Goal: Find specific page/section: Find specific page/section

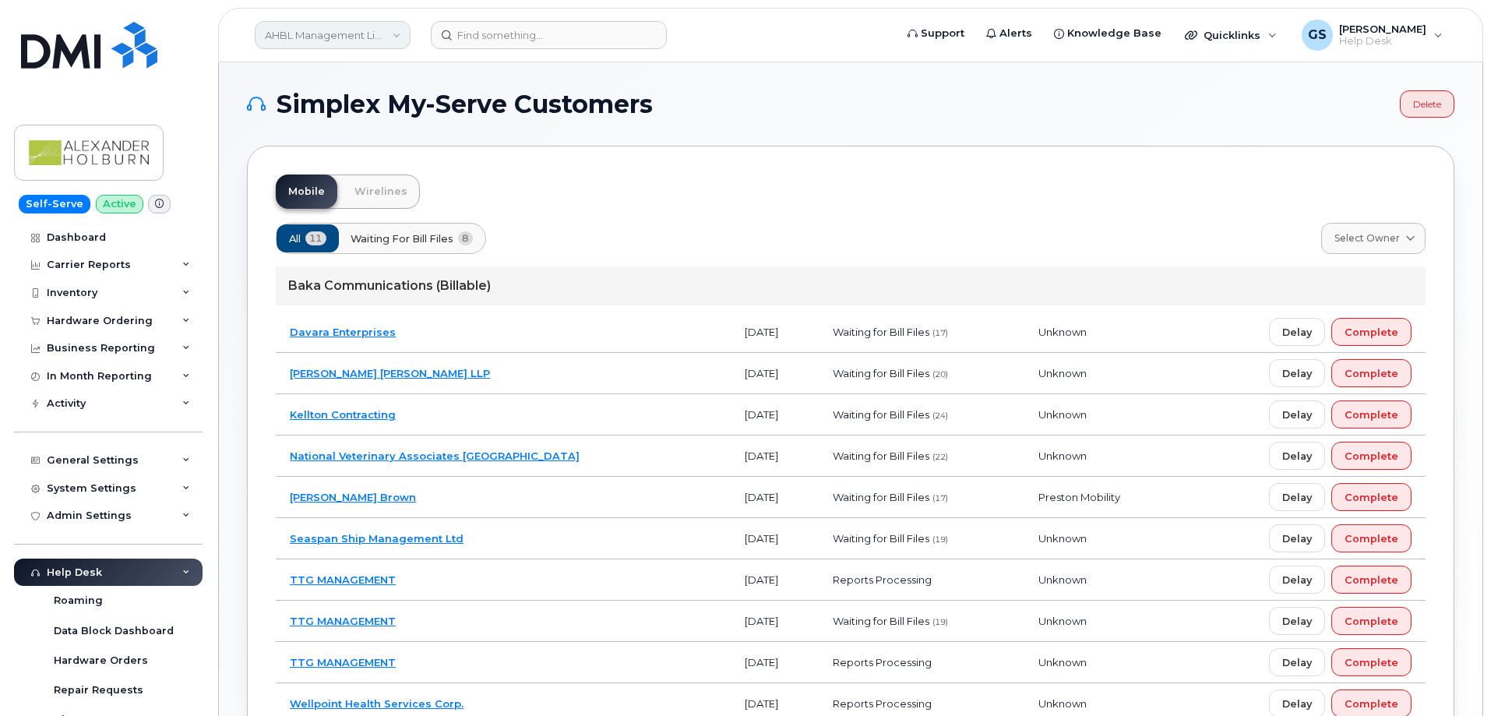
click at [389, 37] on link "AHBL Management Limited Partnership" at bounding box center [333, 35] width 156 height 28
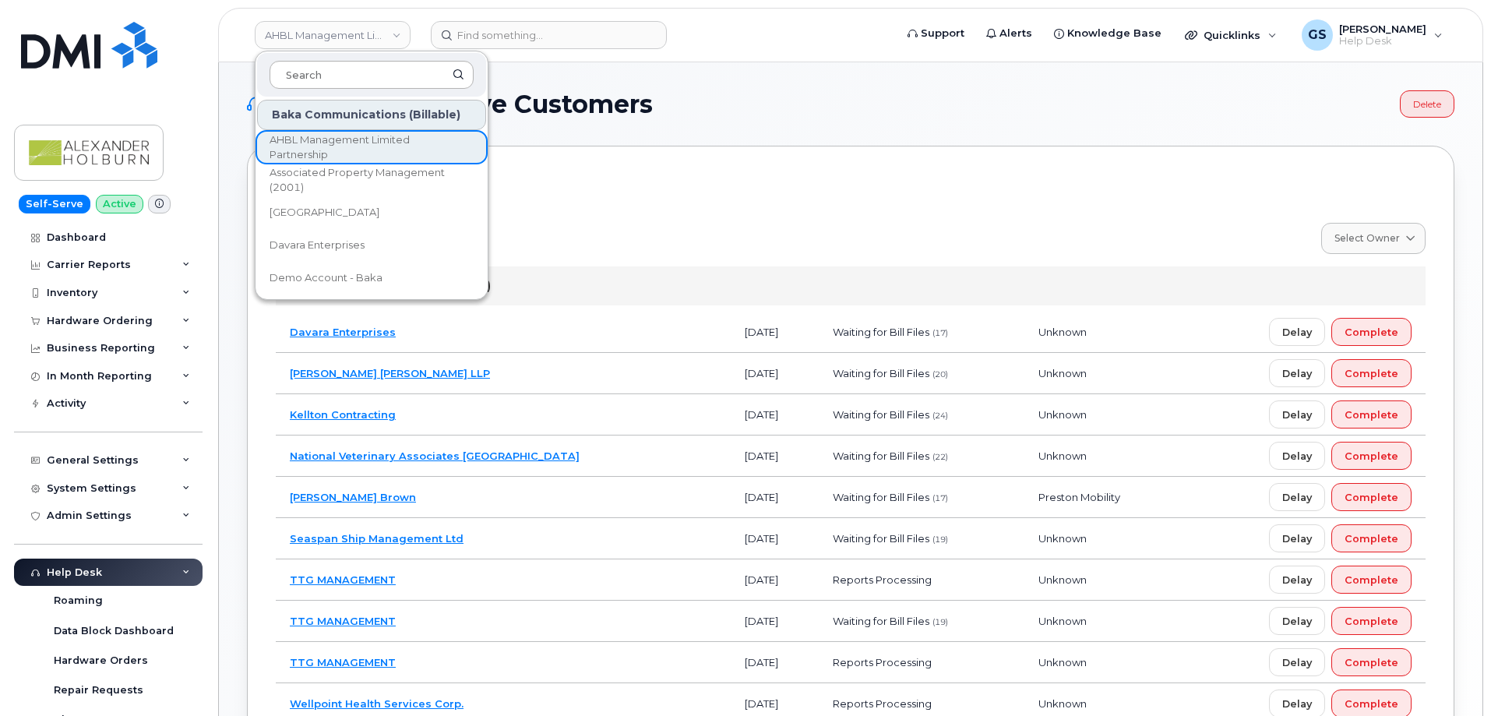
click at [384, 72] on input at bounding box center [371, 75] width 204 height 28
click at [569, 48] on input at bounding box center [549, 35] width 236 height 28
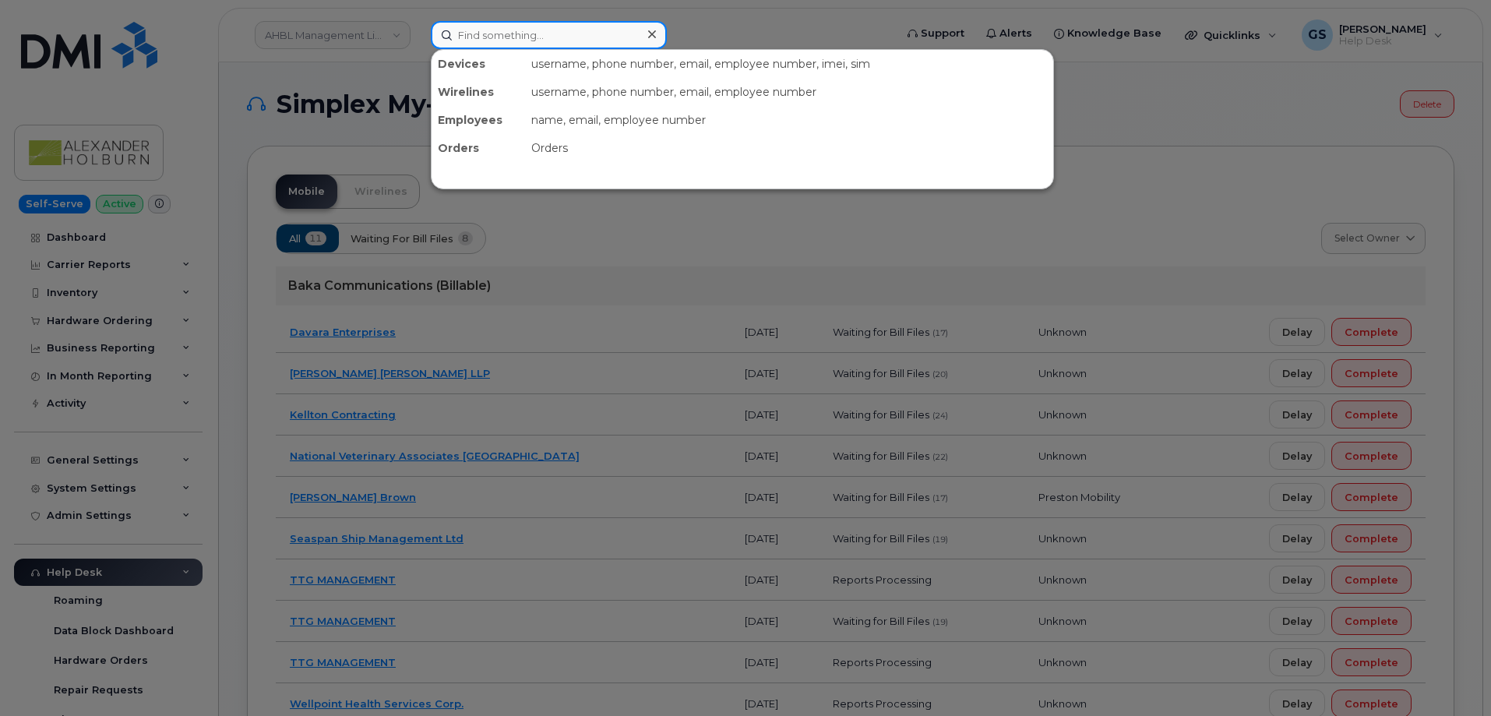
paste input "DLYRMDSV"
type input "DLYRMDSV"
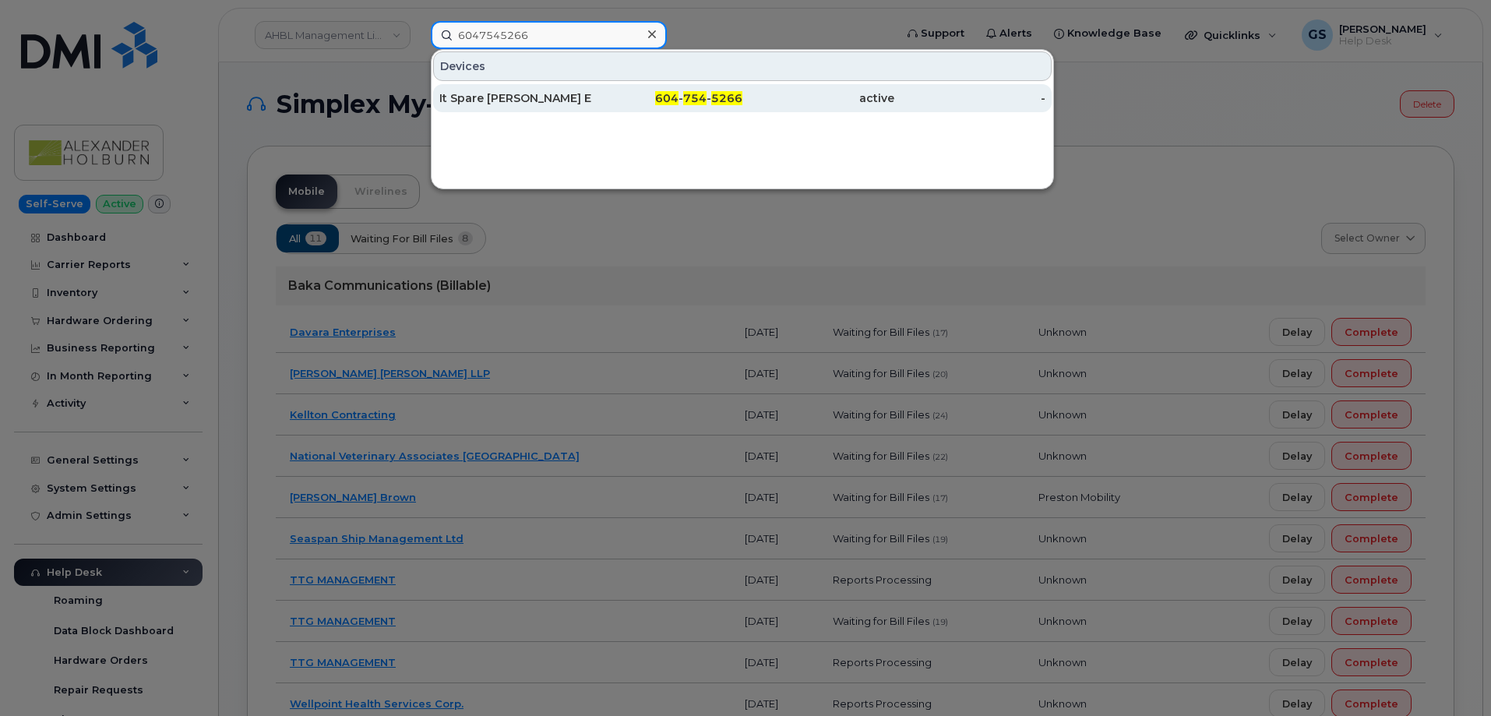
type input "6047545266"
click at [921, 96] on div "-" at bounding box center [970, 98] width 152 height 16
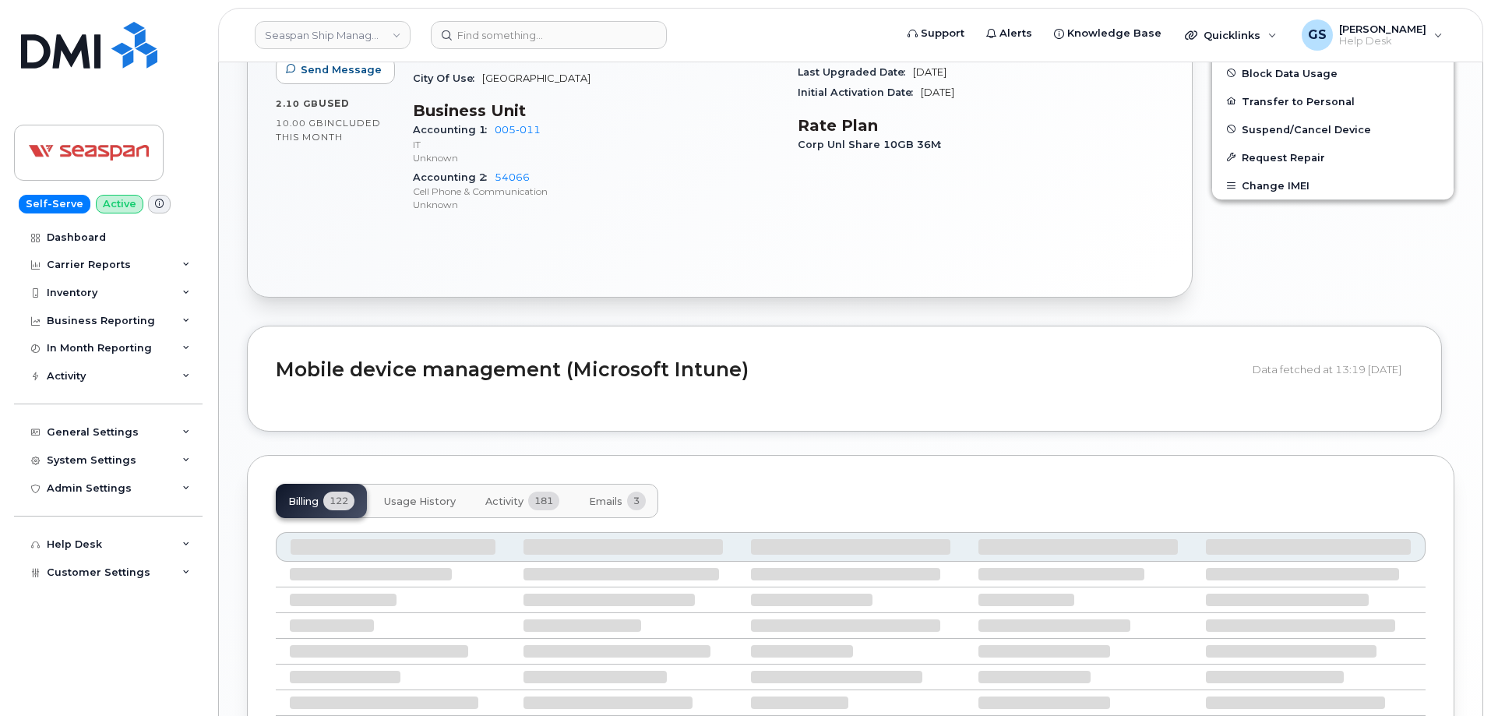
scroll to position [701, 0]
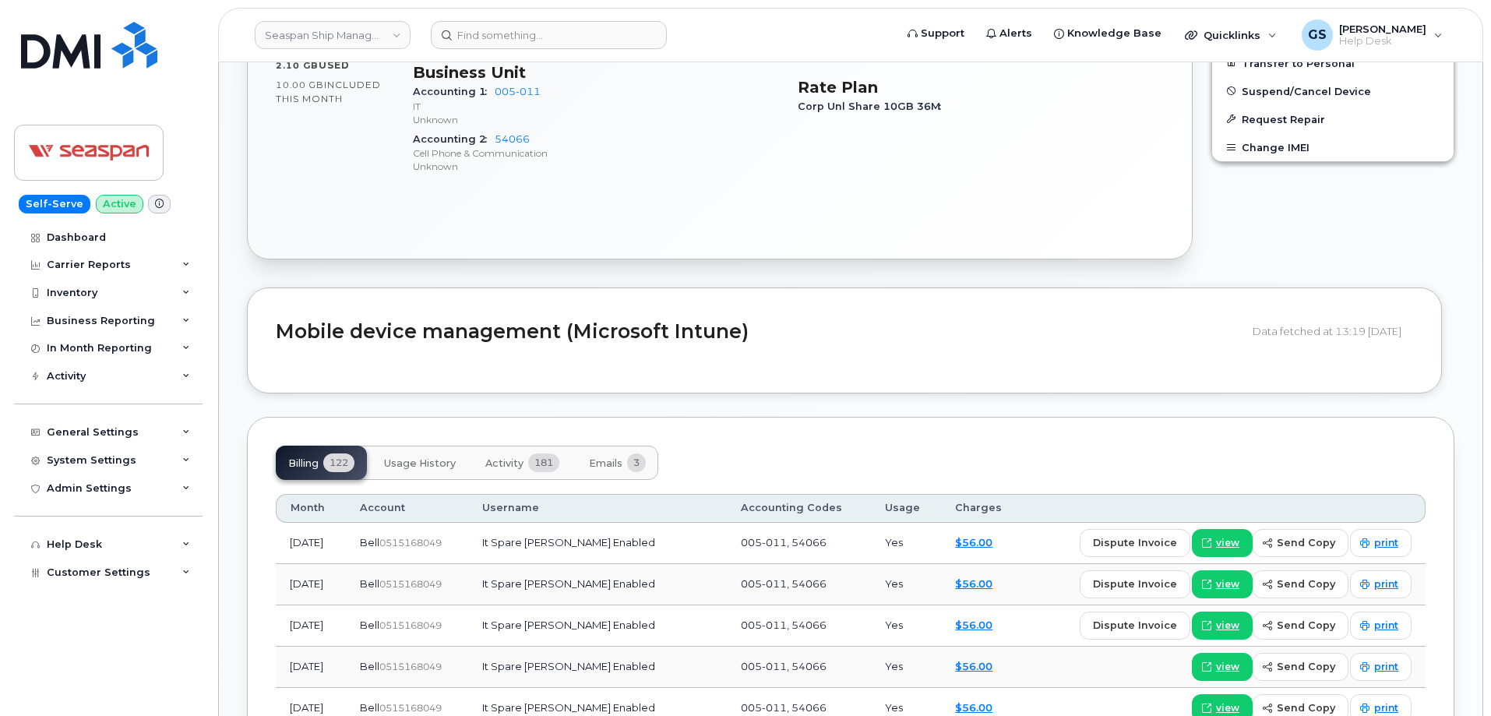
click at [548, 465] on span "181" at bounding box center [543, 462] width 31 height 19
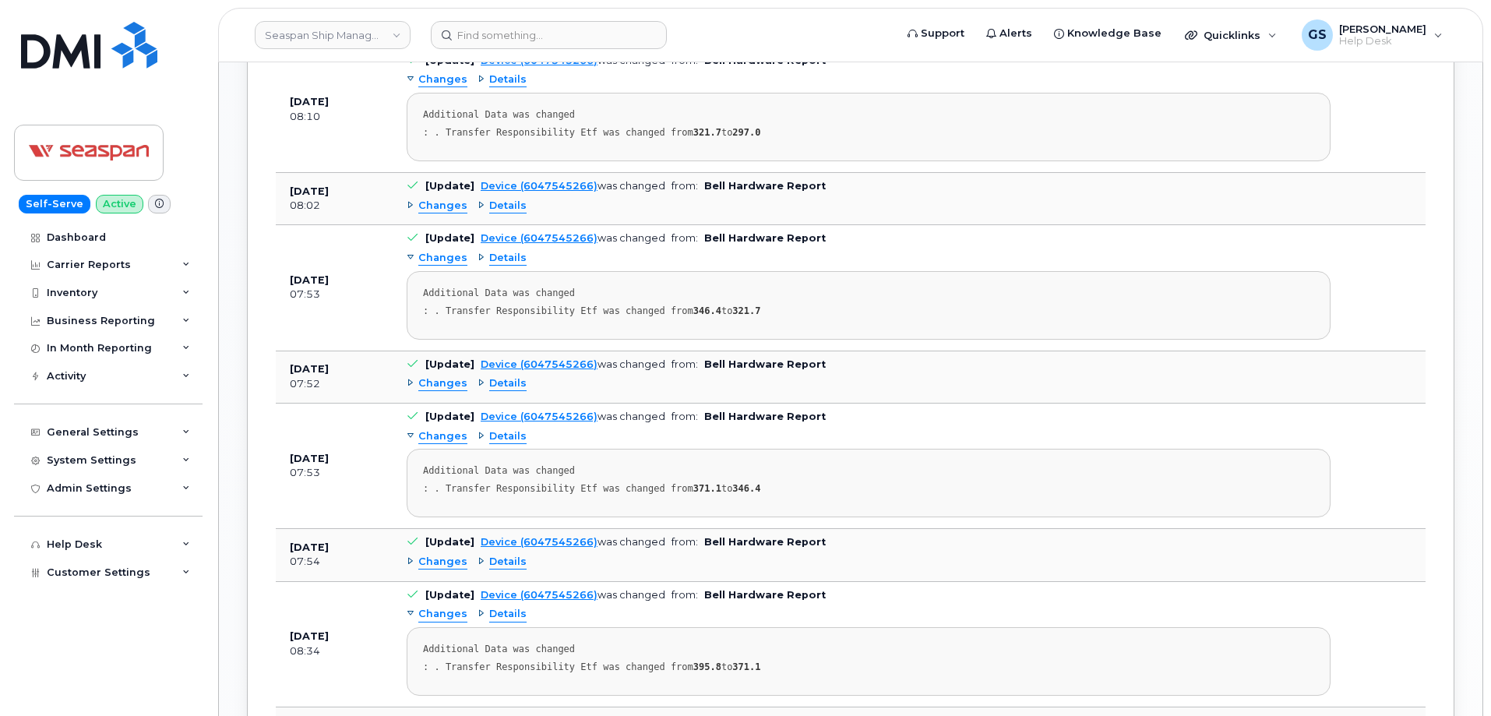
scroll to position [2025, 0]
